Goal: Use online tool/utility: Utilize a website feature to perform a specific function

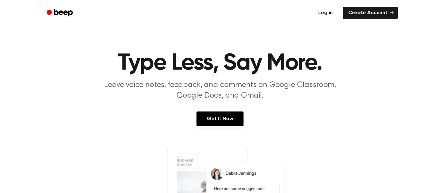
click at [322, 14] on link "Log in" at bounding box center [324, 12] width 27 height 15
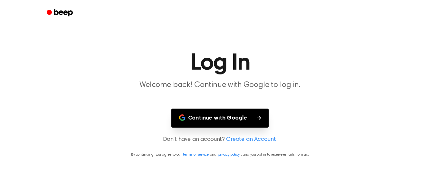
click at [235, 113] on button "Continue with Google" at bounding box center [219, 117] width 97 height 19
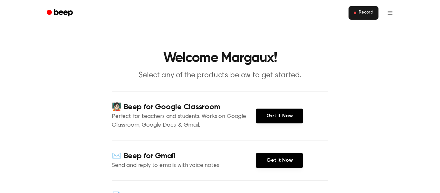
click at [366, 13] on span "Record" at bounding box center [365, 13] width 14 height 6
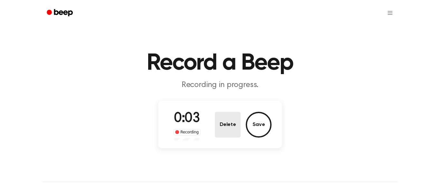
click at [233, 120] on button "Delete" at bounding box center [228, 125] width 26 height 26
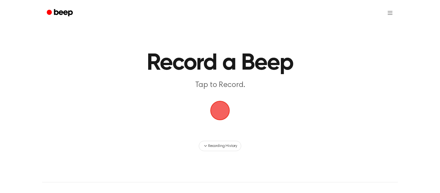
click at [218, 106] on span "button" at bounding box center [219, 110] width 35 height 35
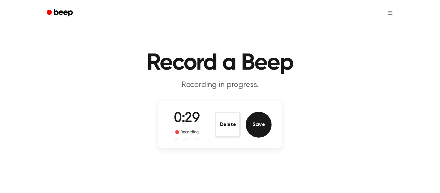
click at [258, 122] on button "Save" at bounding box center [259, 125] width 26 height 26
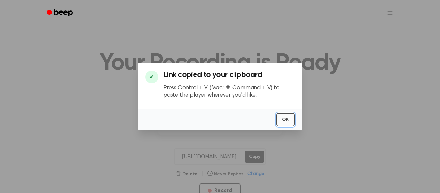
click at [288, 120] on button "OK" at bounding box center [285, 119] width 18 height 13
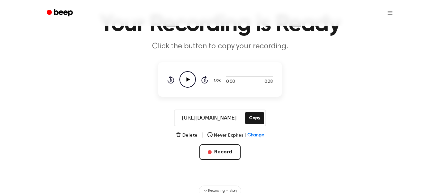
scroll to position [38, 0]
click at [253, 119] on button "Copy" at bounding box center [254, 118] width 19 height 12
